Goal: Navigation & Orientation: Find specific page/section

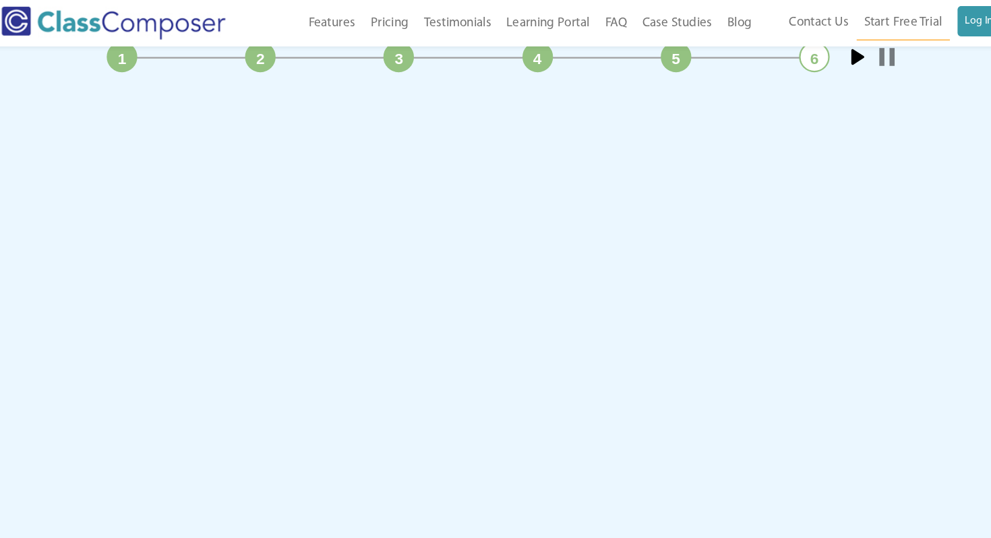
scroll to position [1952, 0]
click at [761, 58] on link "6" at bounding box center [767, 54] width 27 height 27
click at [802, 61] on link "Start" at bounding box center [804, 54] width 27 height 27
